Goal: Task Accomplishment & Management: Manage account settings

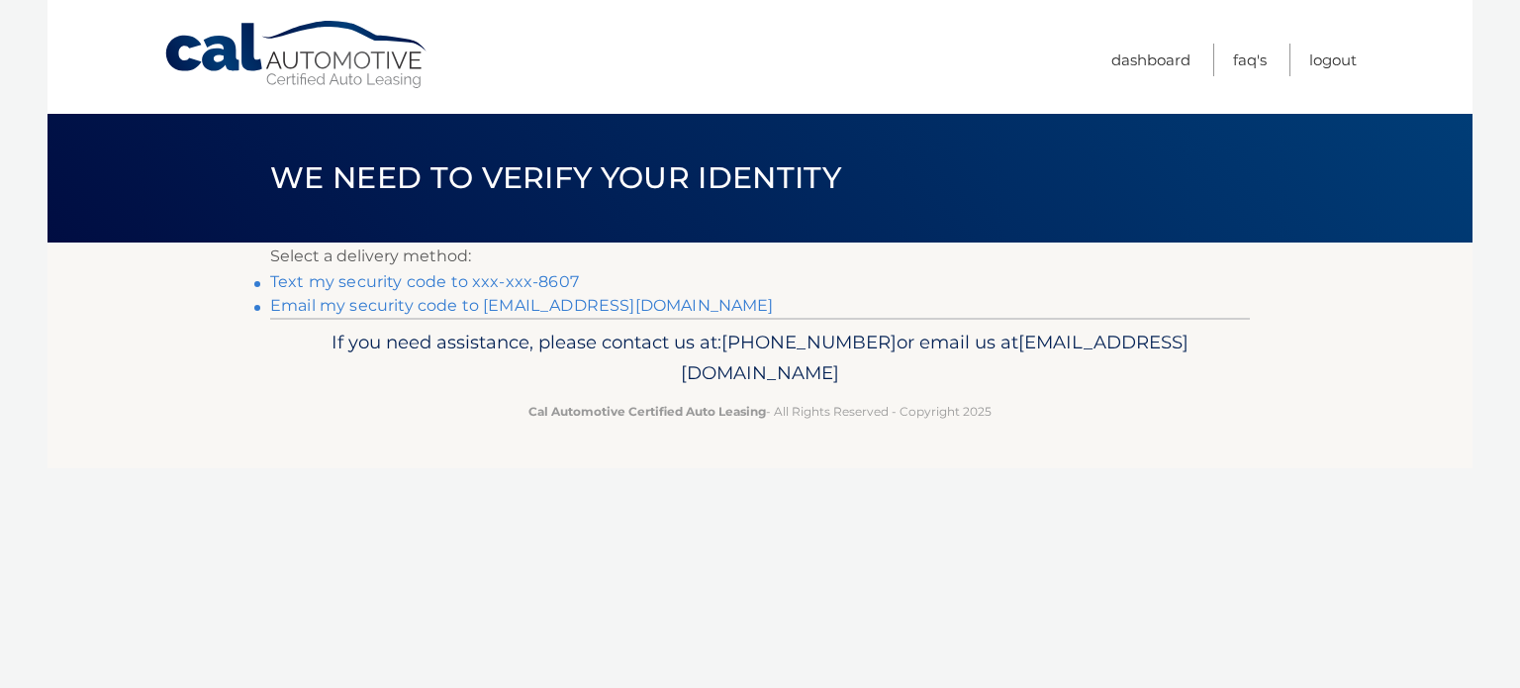
click at [552, 304] on link "Email my security code to t*****@eurekaenergysolutions.com" at bounding box center [522, 305] width 504 height 19
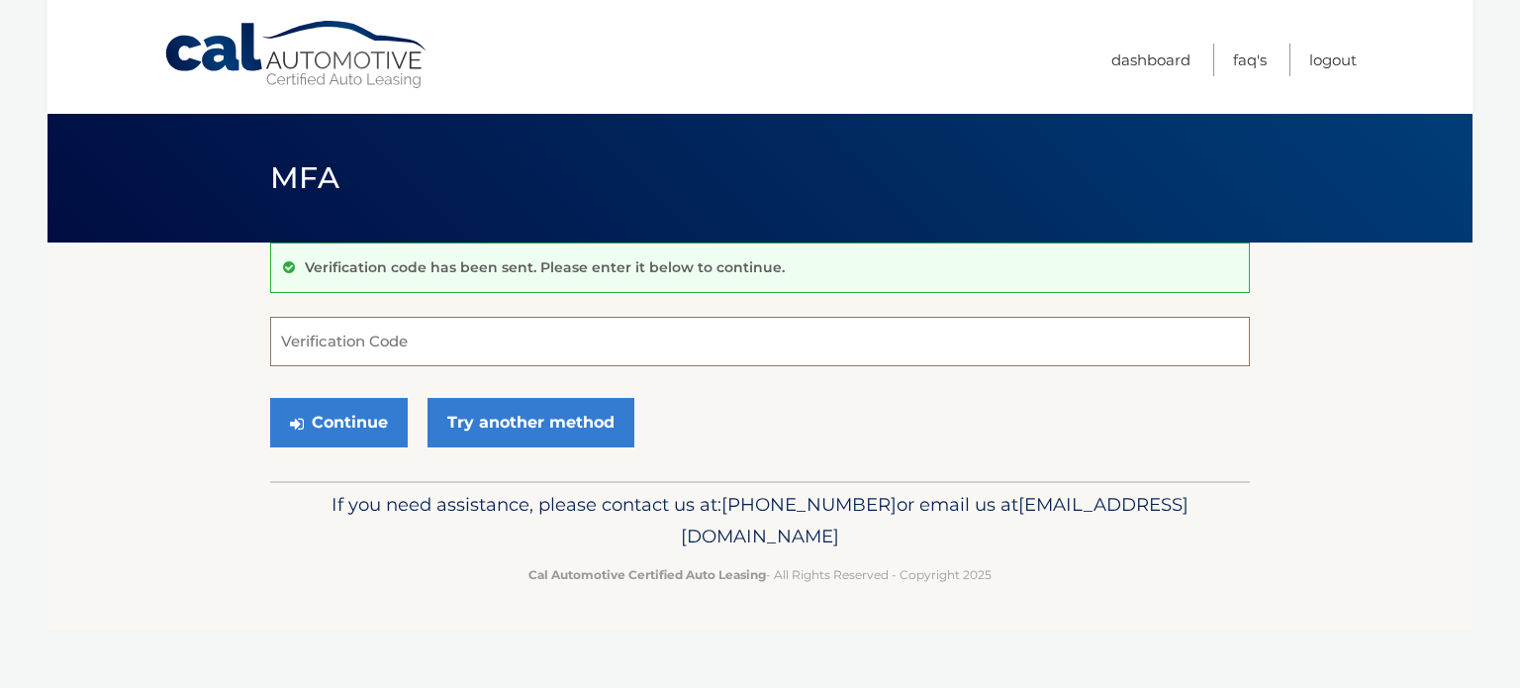
click at [436, 339] on input "Verification Code" at bounding box center [760, 341] width 980 height 49
paste input "966376"
click at [376, 419] on button "Continue" at bounding box center [339, 422] width 138 height 49
click at [341, 425] on button "Continue" at bounding box center [339, 422] width 138 height 49
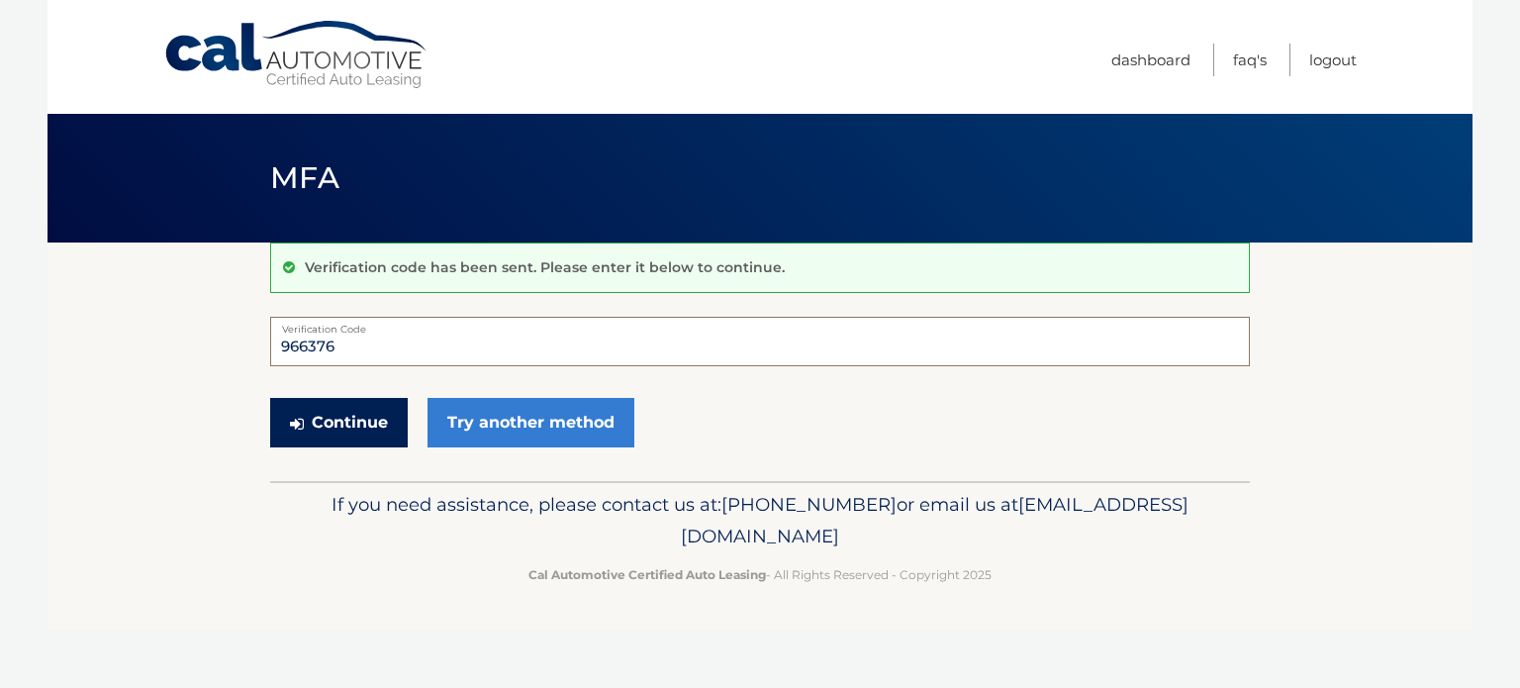
type input "966376"
click at [390, 410] on button "Continue" at bounding box center [339, 422] width 138 height 49
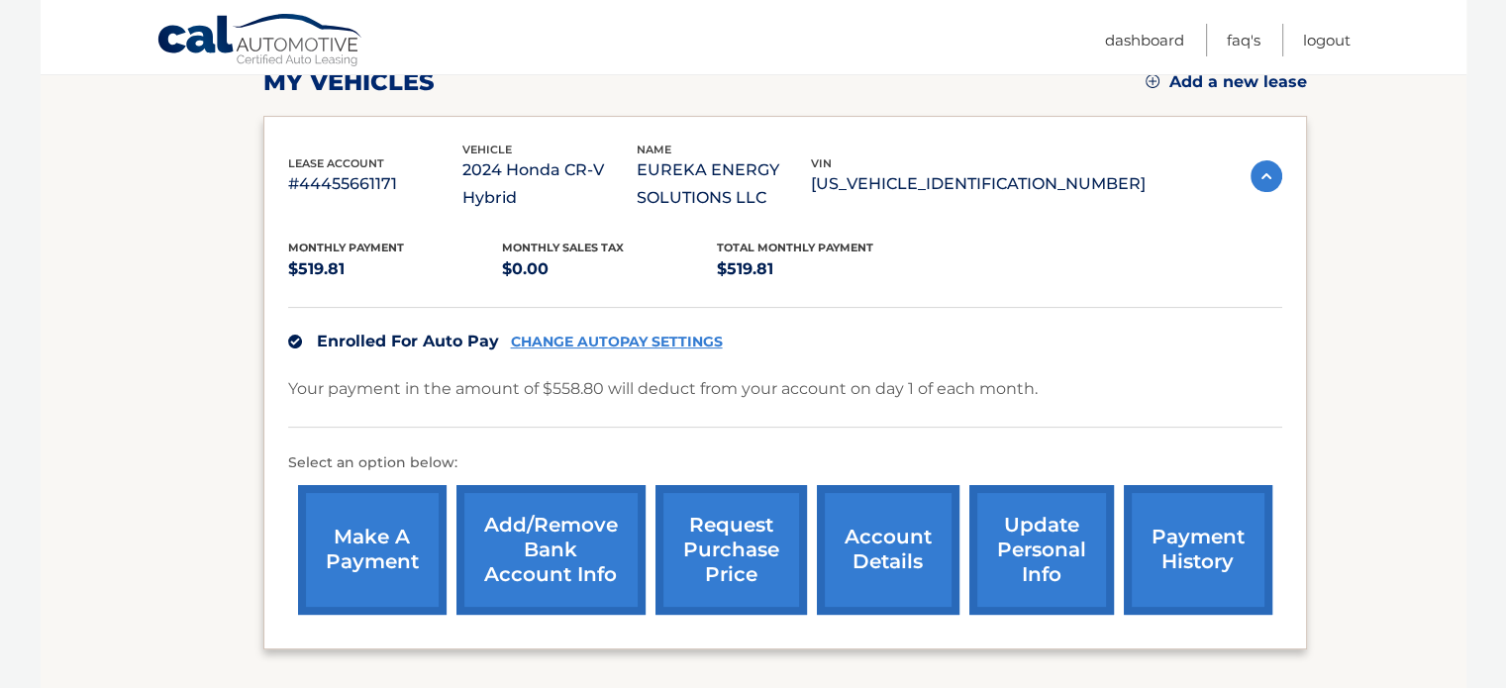
scroll to position [297, 0]
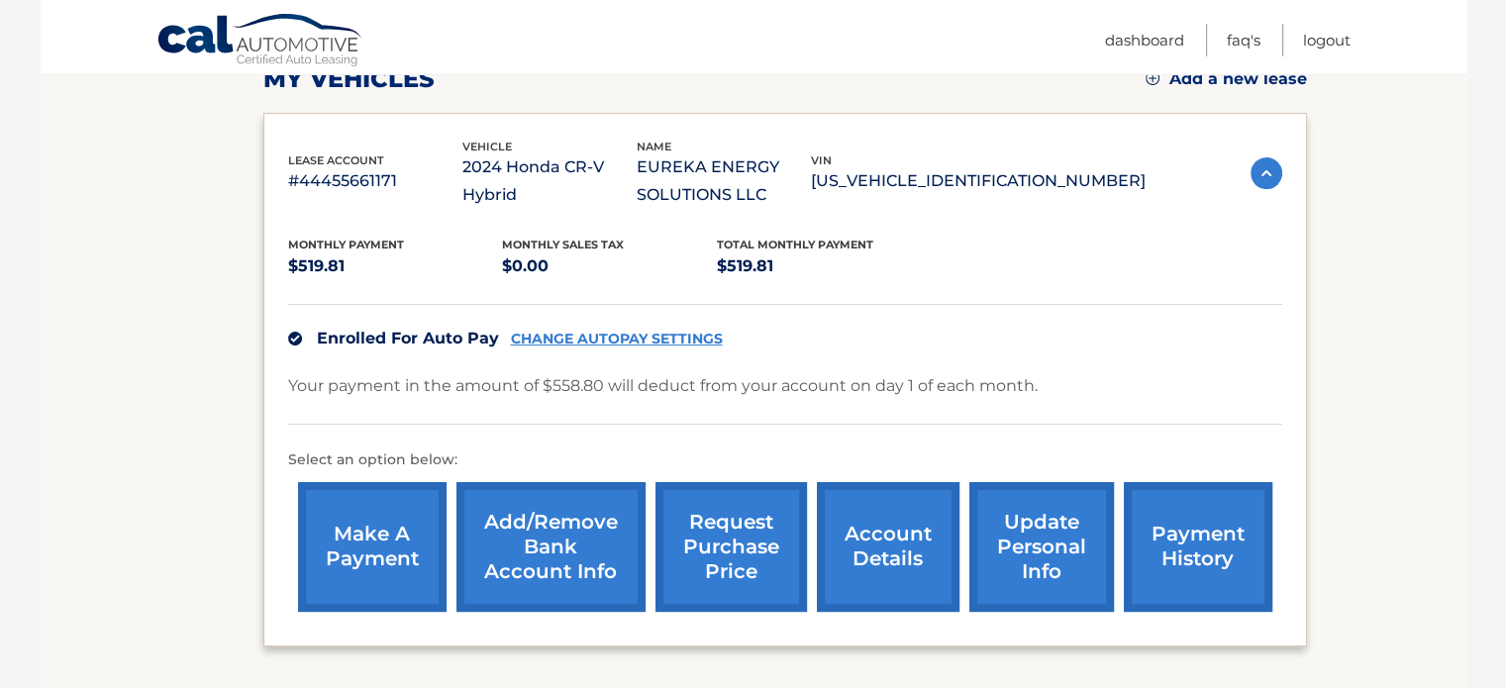
click at [618, 335] on link "CHANGE AUTOPAY SETTINGS" at bounding box center [617, 339] width 212 height 17
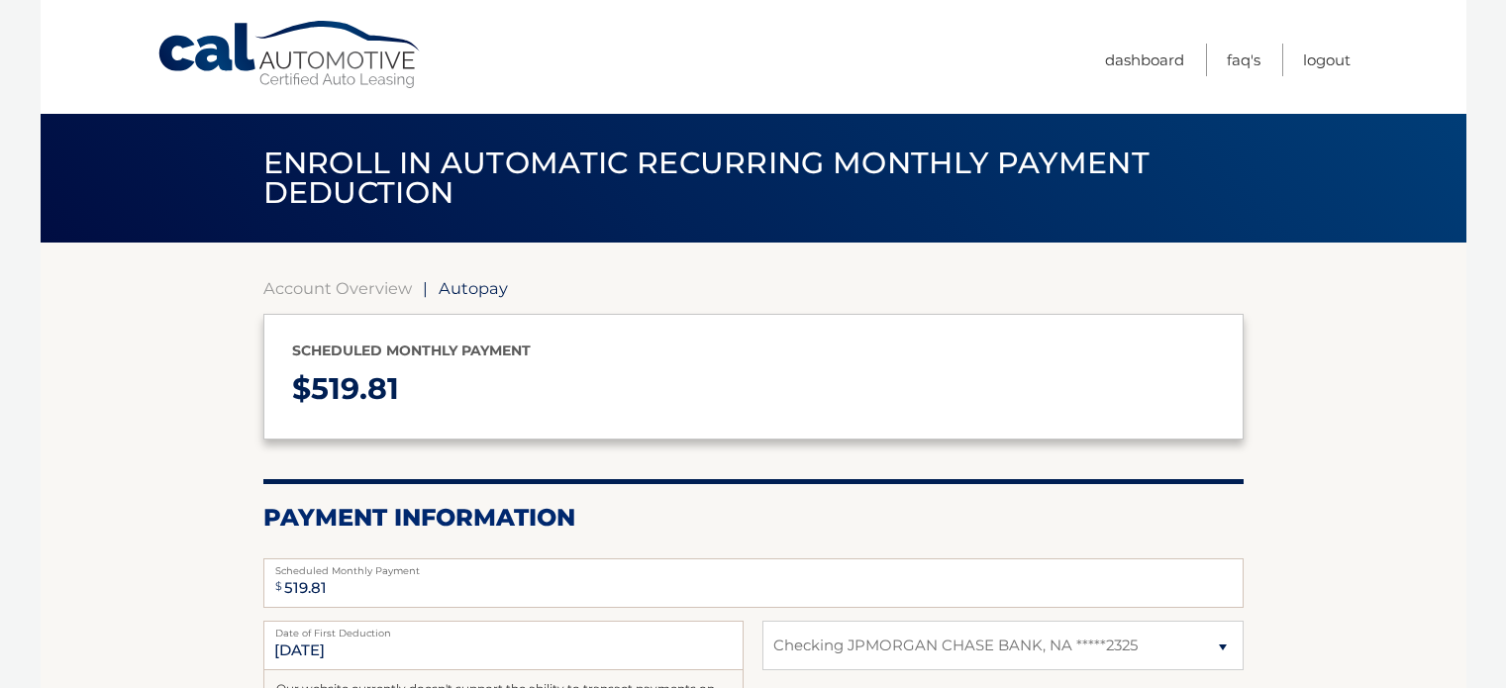
select select "MmI0MDYzNjItNmUzZi00OGEzLTg5MDMtNjlmNjEzNDc0NDlh"
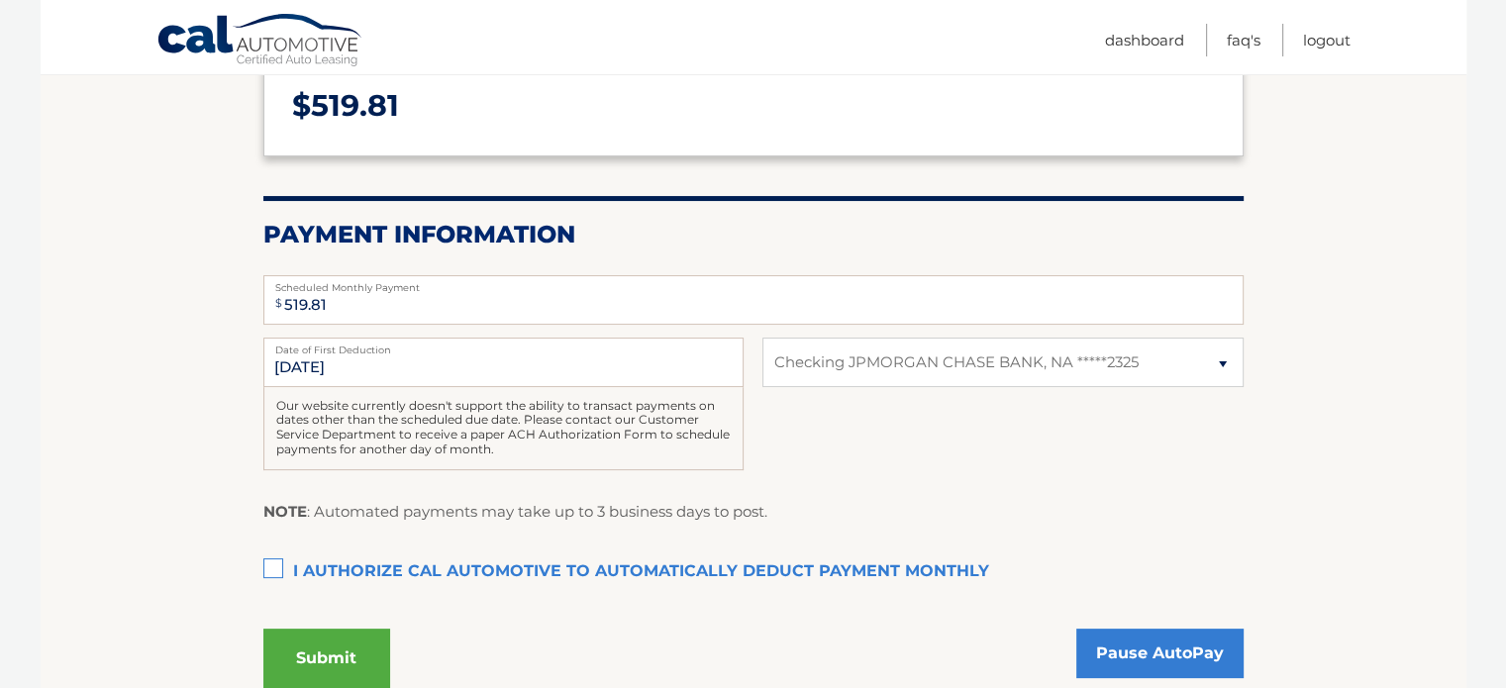
scroll to position [297, 0]
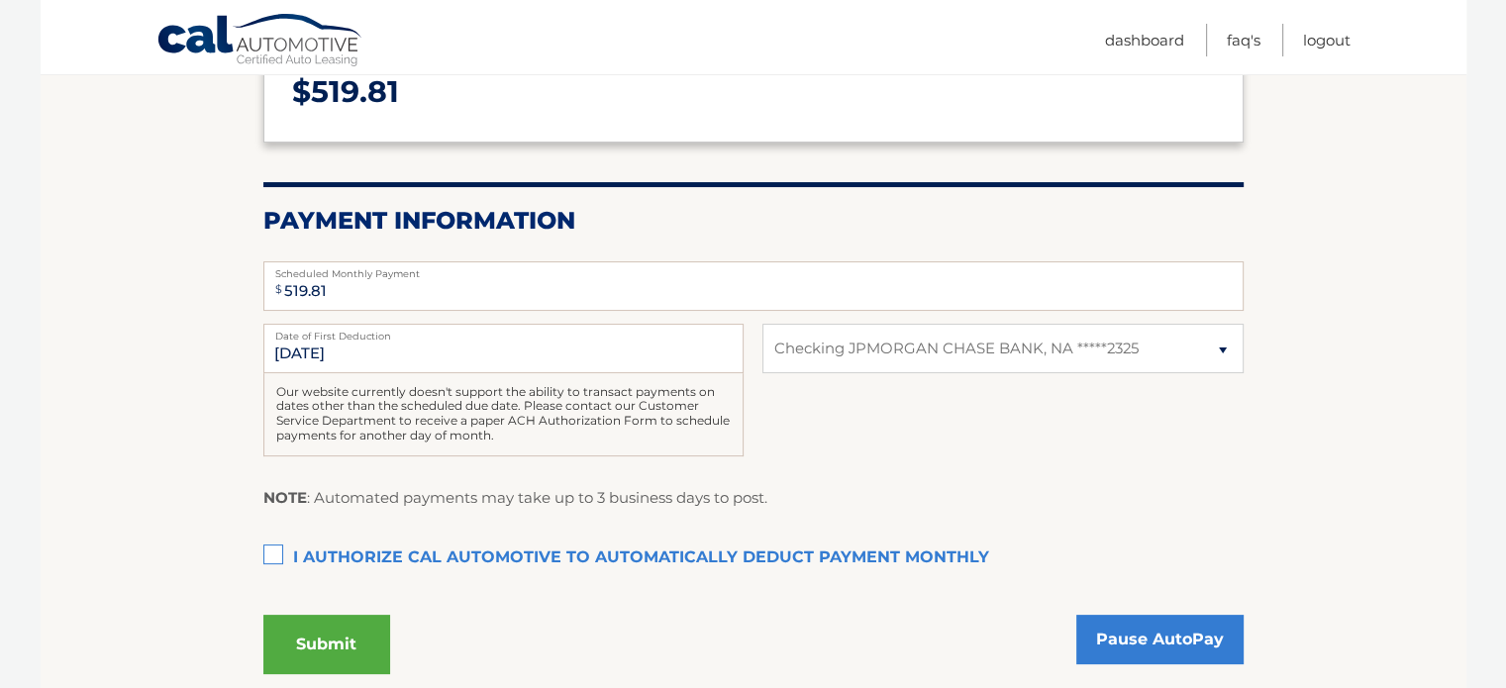
click at [269, 552] on label "I authorize cal automotive to automatically deduct payment monthly This checkbo…" at bounding box center [753, 558] width 980 height 40
click at [0, 0] on input "I authorize cal automotive to automatically deduct payment monthly This checkbo…" at bounding box center [0, 0] width 0 height 0
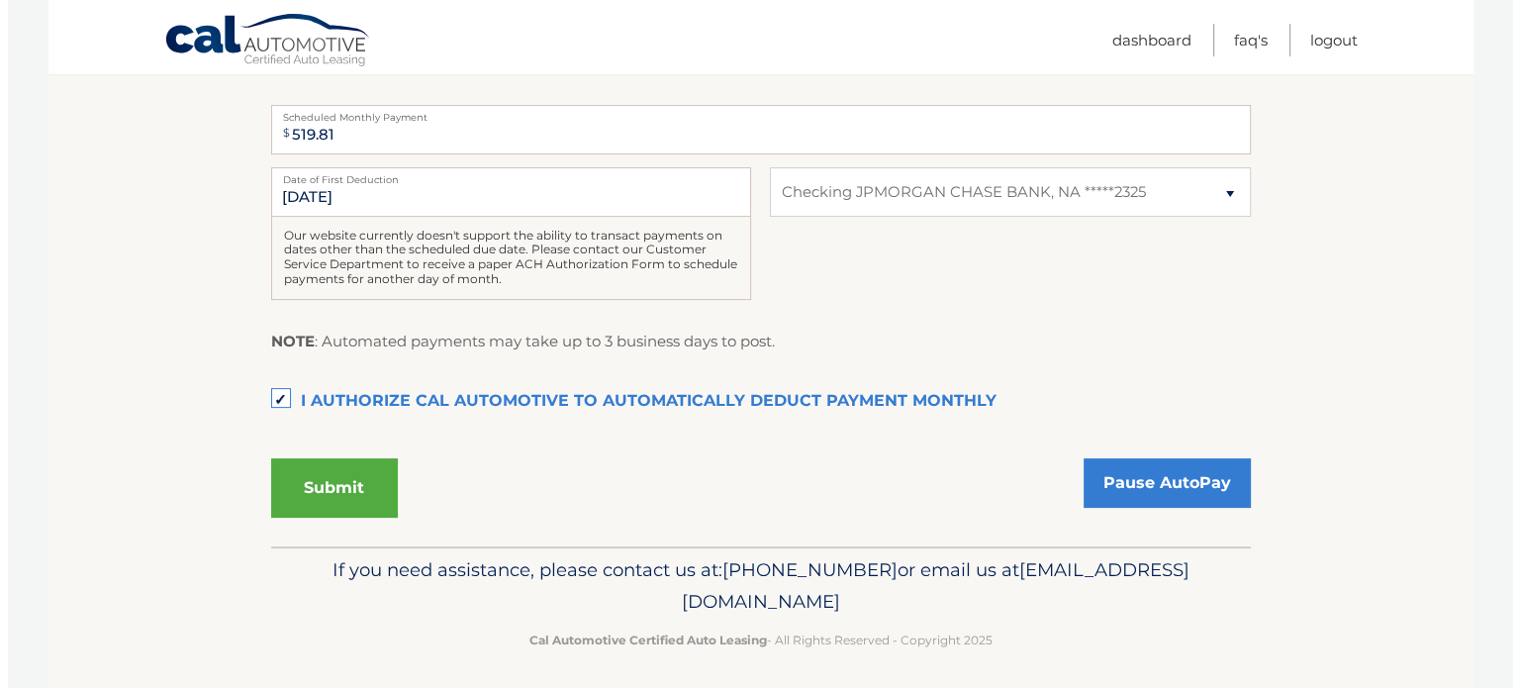
scroll to position [459, 0]
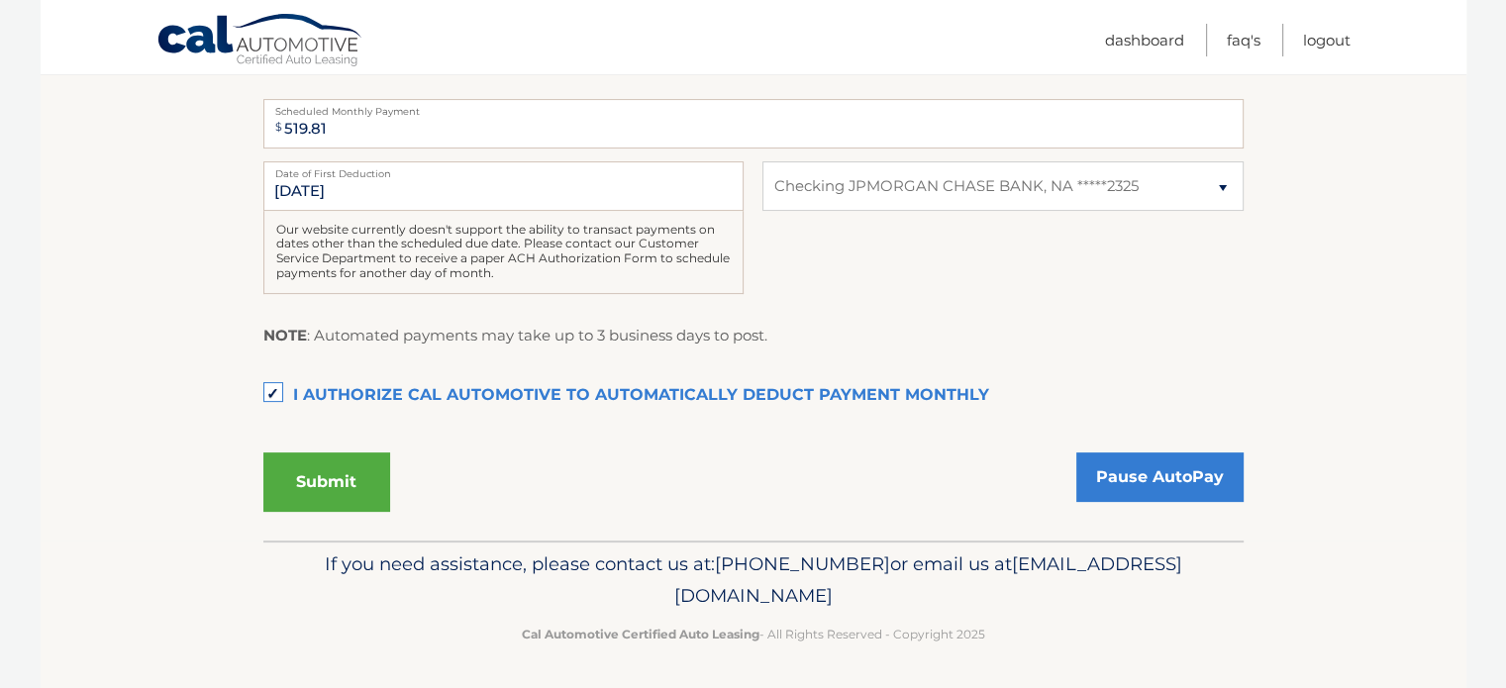
click at [360, 479] on button "Submit" at bounding box center [326, 481] width 127 height 59
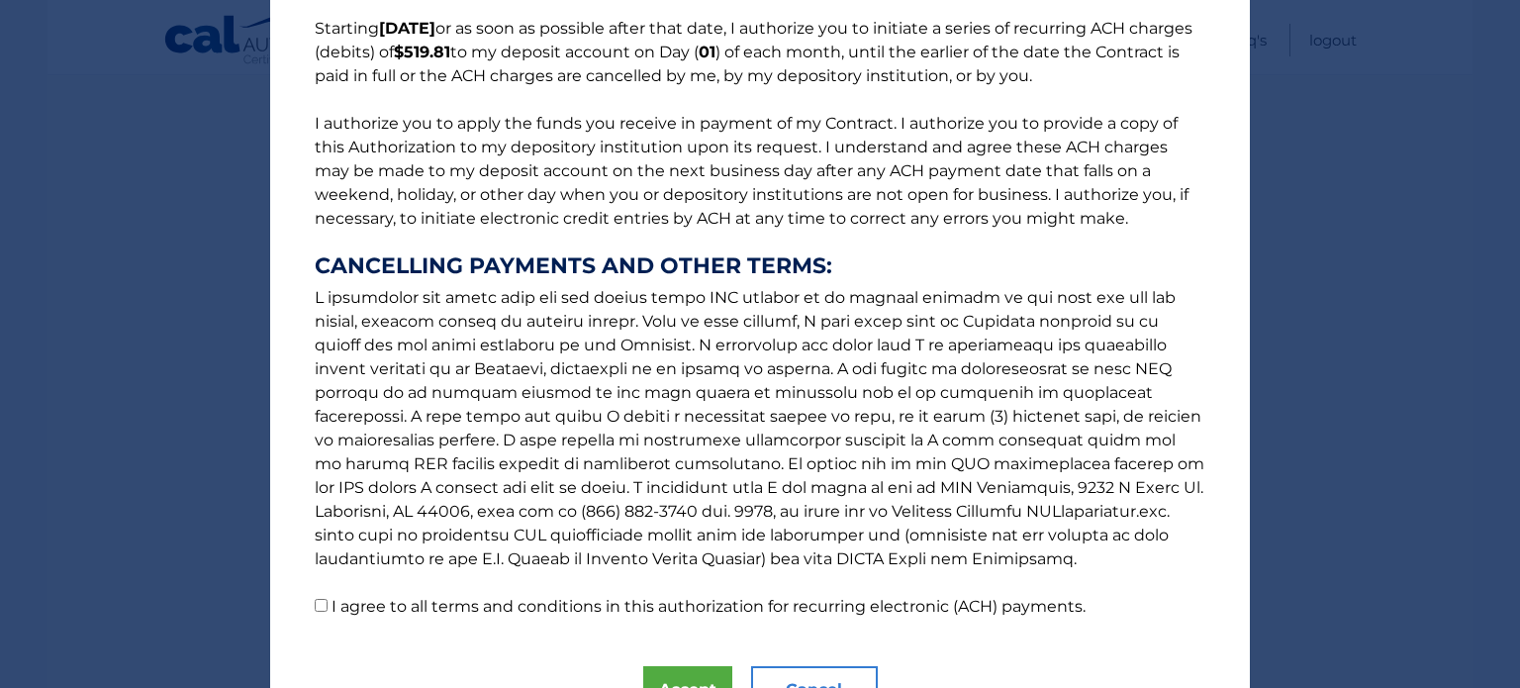
scroll to position [270, 0]
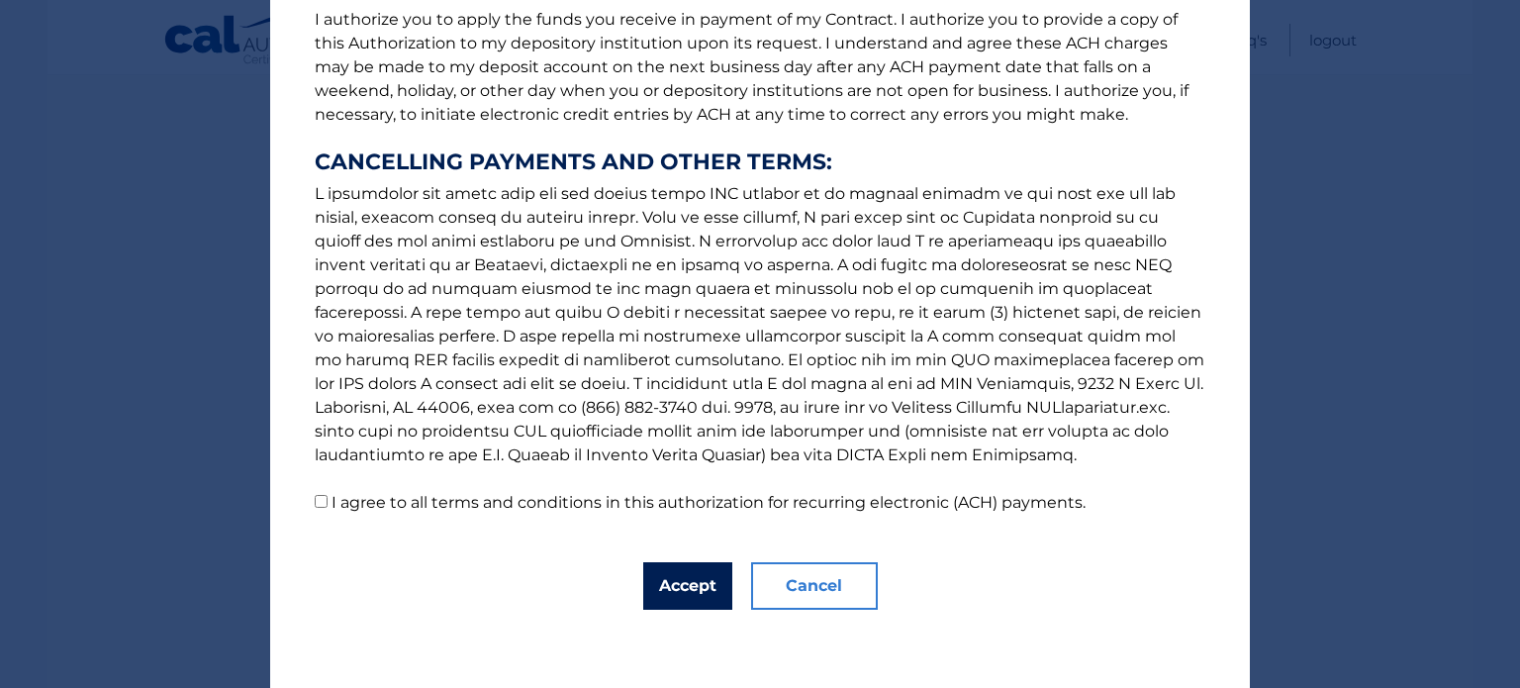
click at [689, 581] on button "Accept" at bounding box center [687, 586] width 89 height 48
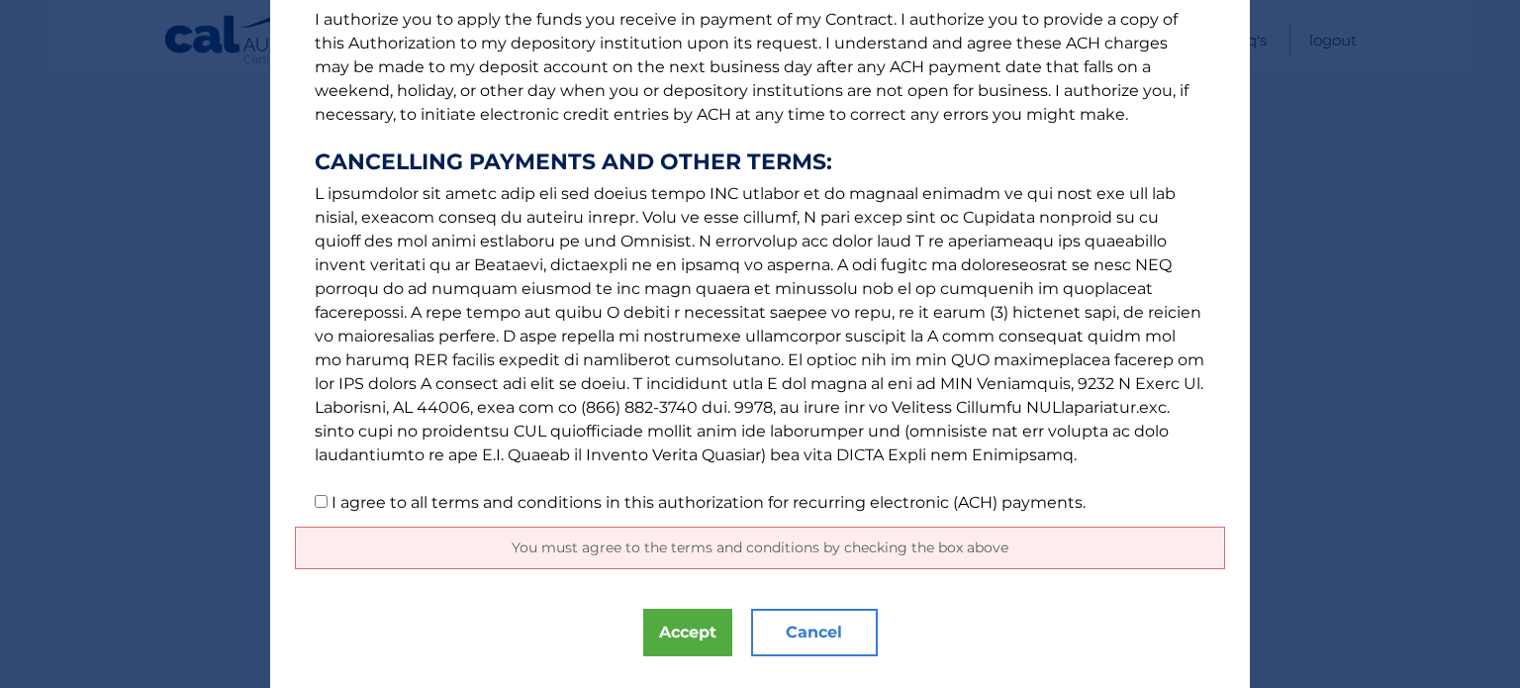
click at [315, 501] on input "I agree to all terms and conditions in this authorization for recurring electro…" at bounding box center [321, 501] width 13 height 13
checkbox input "true"
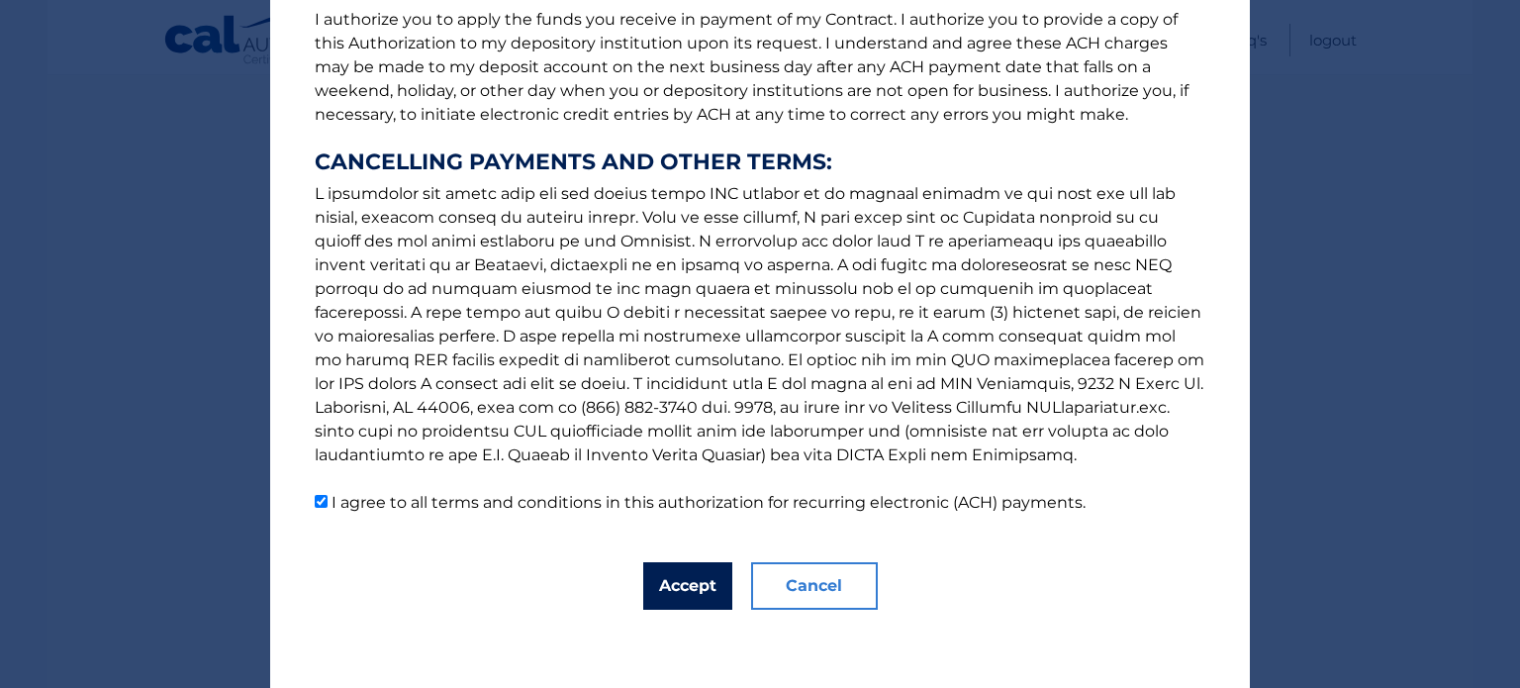
click at [660, 592] on button "Accept" at bounding box center [687, 586] width 89 height 48
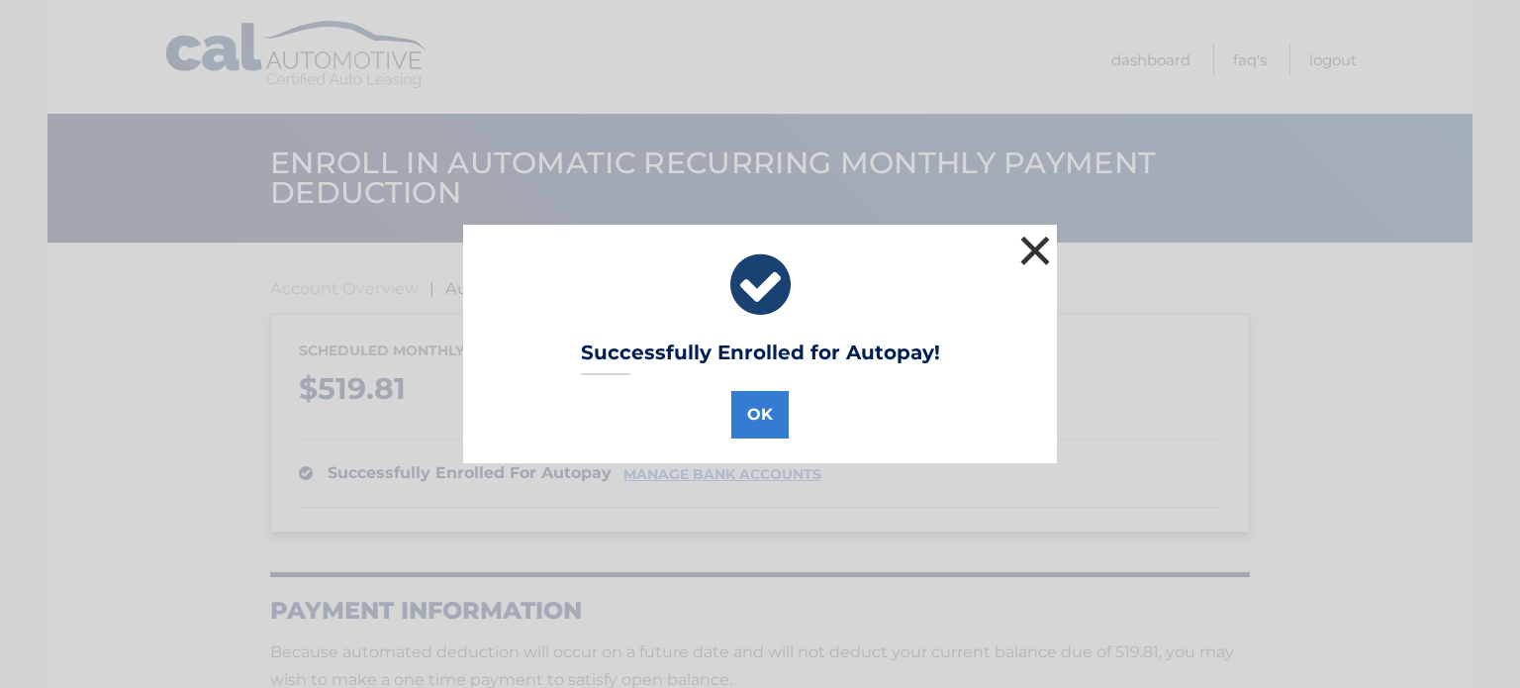
click at [1022, 252] on button "×" at bounding box center [1036, 251] width 40 height 40
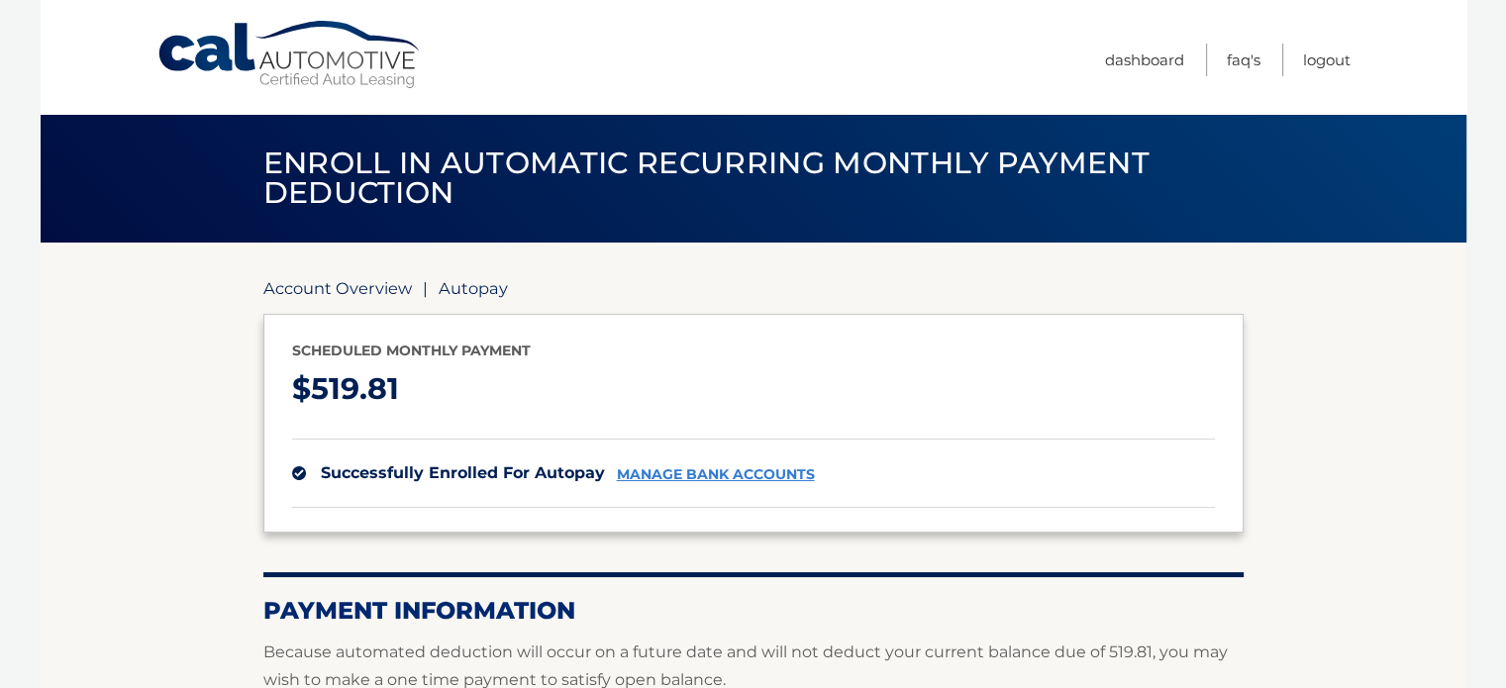
click at [376, 289] on link "Account Overview" at bounding box center [337, 288] width 148 height 20
